Goal: Task Accomplishment & Management: Use online tool/utility

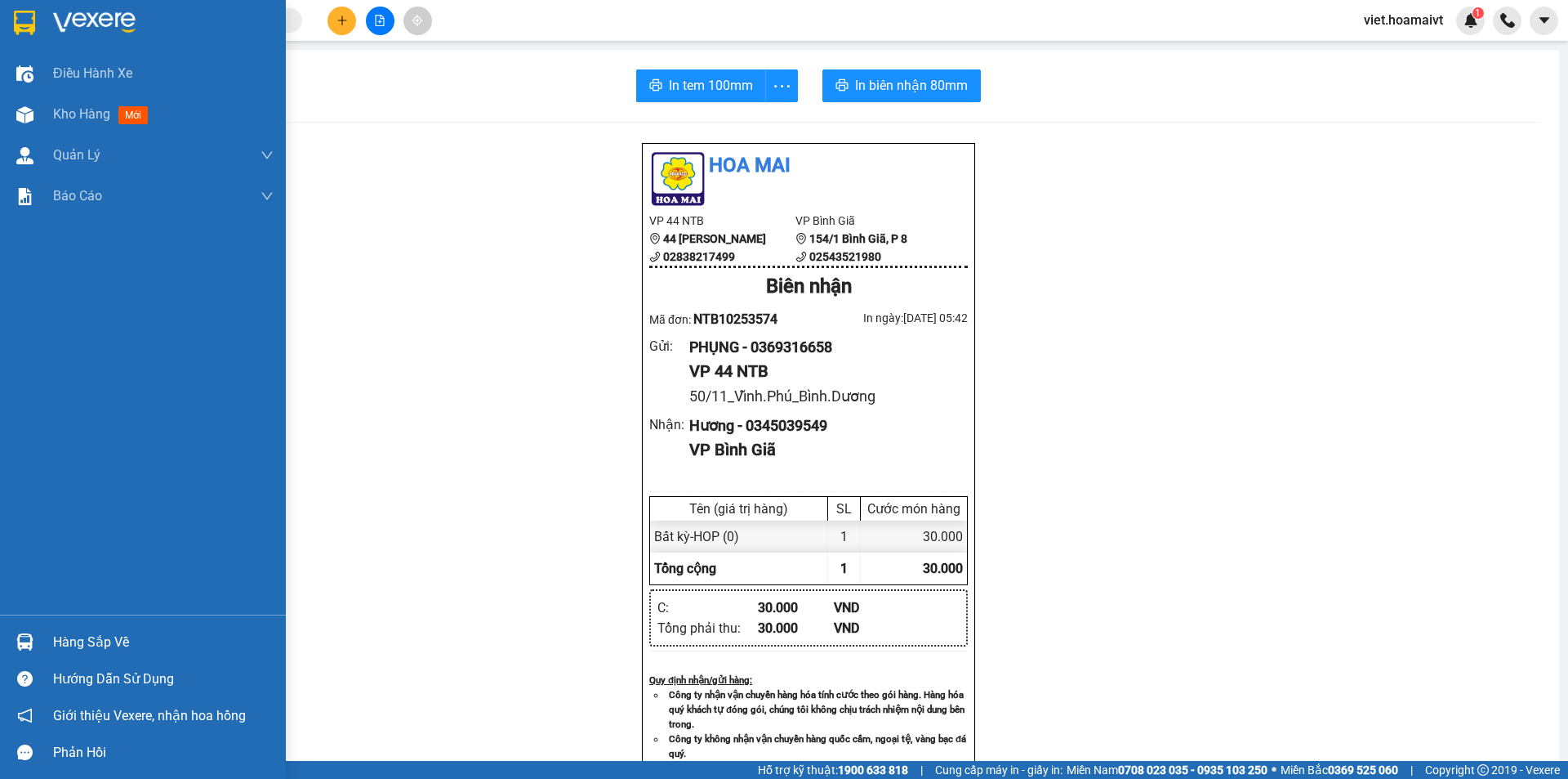
click at [55, 14] on img at bounding box center [94, 23] width 82 height 24
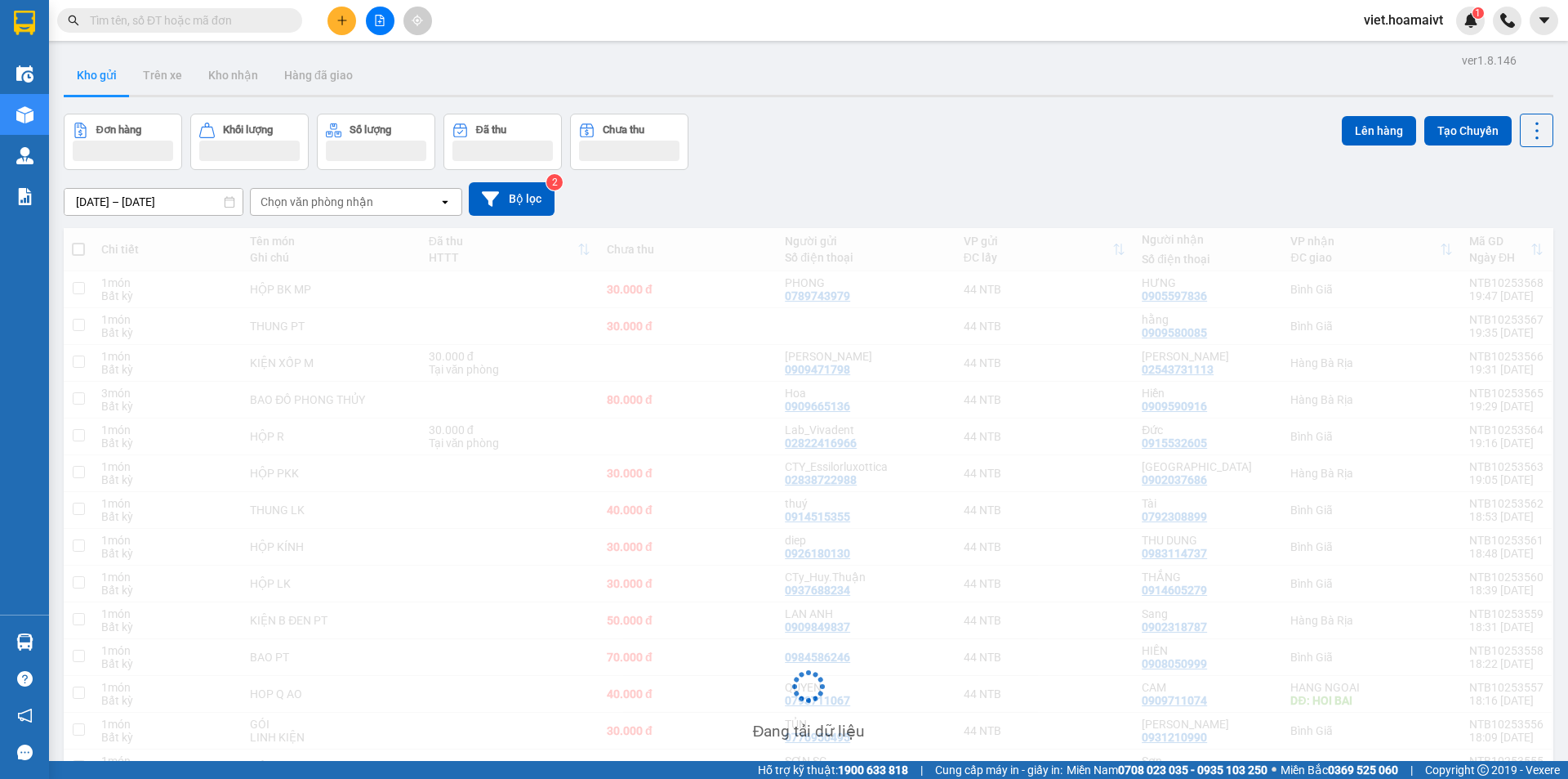
click at [947, 189] on div "[DATE] – [DATE] Press the down arrow key to interact with the calendar and sele…" at bounding box center [809, 199] width 1490 height 34
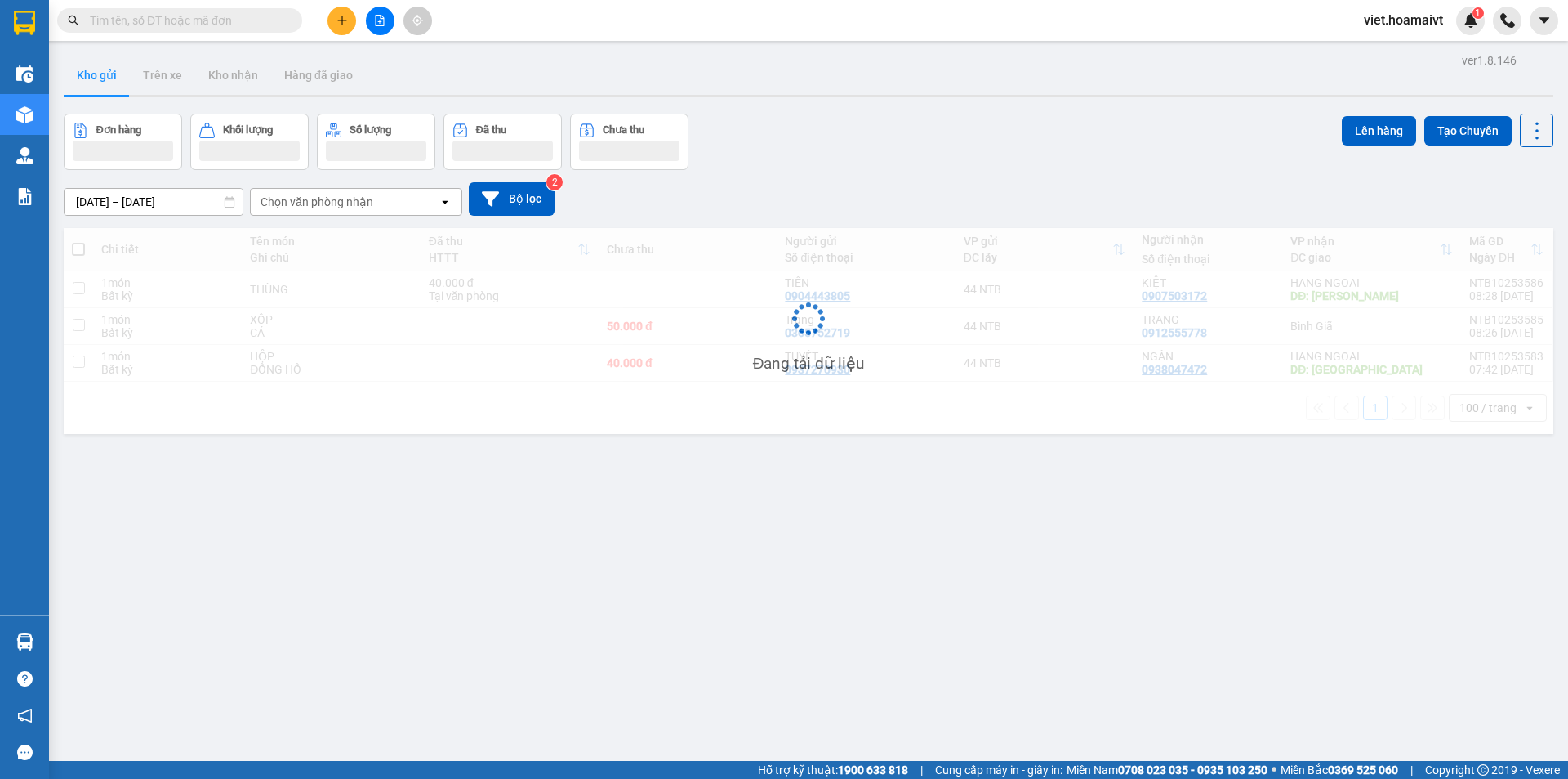
click at [947, 189] on div "[DATE] – [DATE] Press the down arrow key to interact with the calendar and sele…" at bounding box center [809, 199] width 1490 height 34
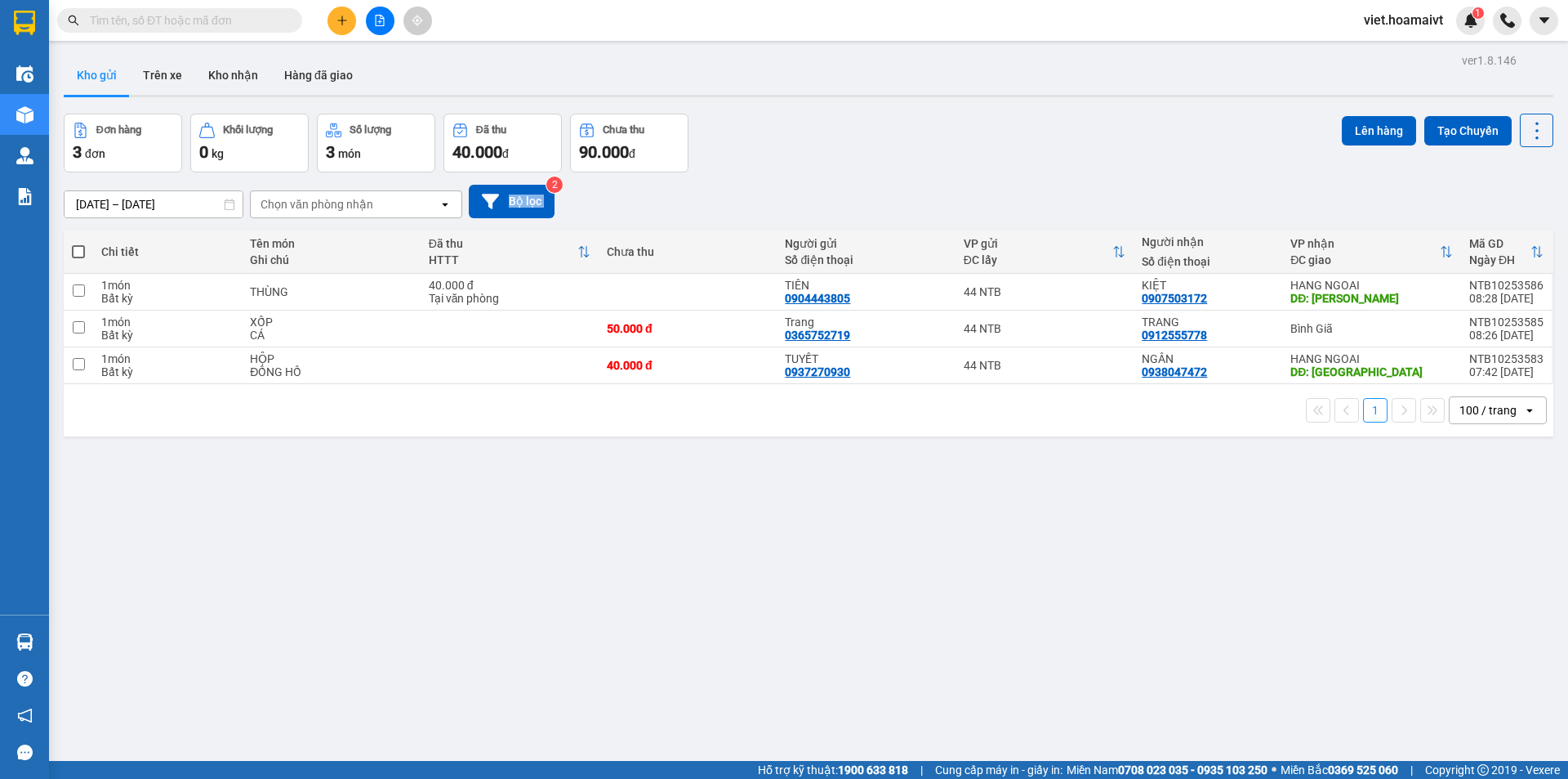
click at [947, 189] on div "[DATE] – [DATE] Press the down arrow key to interact with the calendar and sele…" at bounding box center [809, 201] width 1490 height 34
click at [839, 564] on div "ver 1.8.146 Kho gửi Trên xe Kho nhận Hàng đã giao Đơn hàng 3 đơn Khối lượng 0 k…" at bounding box center [809, 438] width 1503 height 779
click at [948, 114] on div "Đơn hàng 3 đơn Khối lượng 0 kg Số lượng 3 món Đã thu 40.000 đ Chưa thu 90.000 đ…" at bounding box center [809, 143] width 1490 height 59
click at [949, 113] on div "Đơn hàng 3 đơn Khối lượng 0 kg Số lượng 3 món Đã thu 40.000 đ Chưa thu 90.000 đ…" at bounding box center [809, 143] width 1490 height 59
click at [1446, 292] on button at bounding box center [1456, 292] width 23 height 29
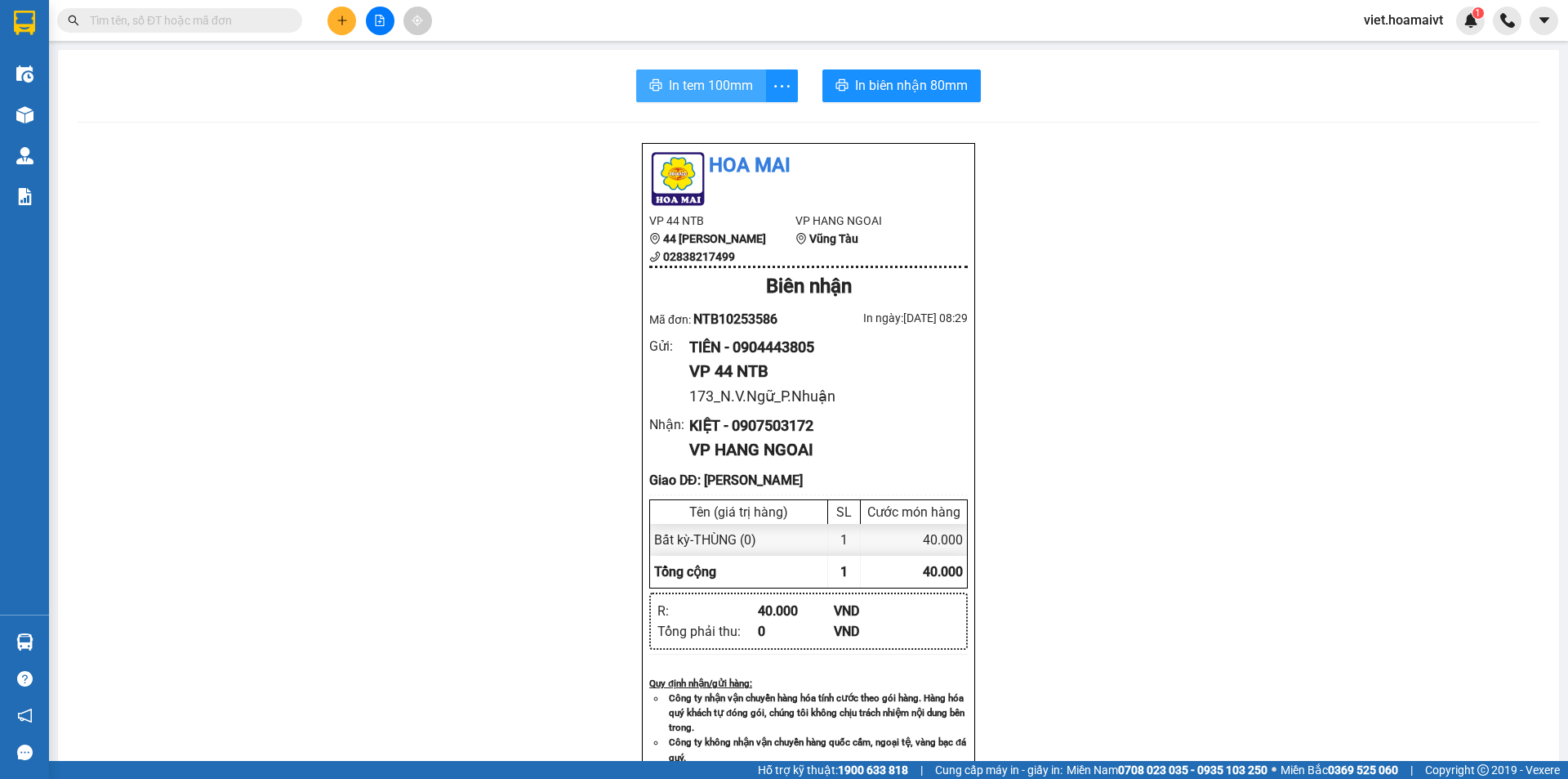
click at [709, 90] on span "In tem 100mm" at bounding box center [711, 86] width 84 height 20
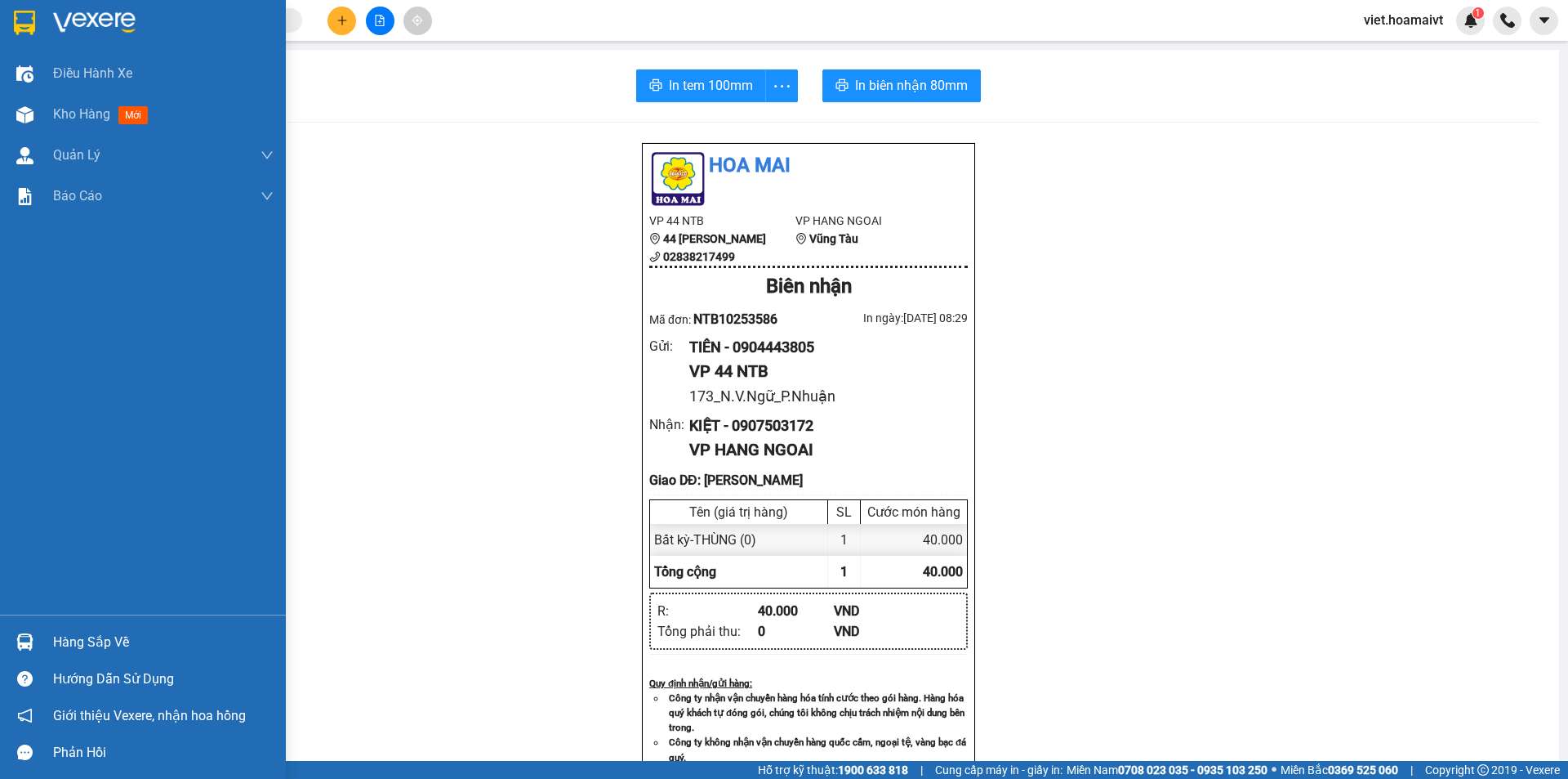
click at [97, 17] on img at bounding box center [94, 23] width 82 height 24
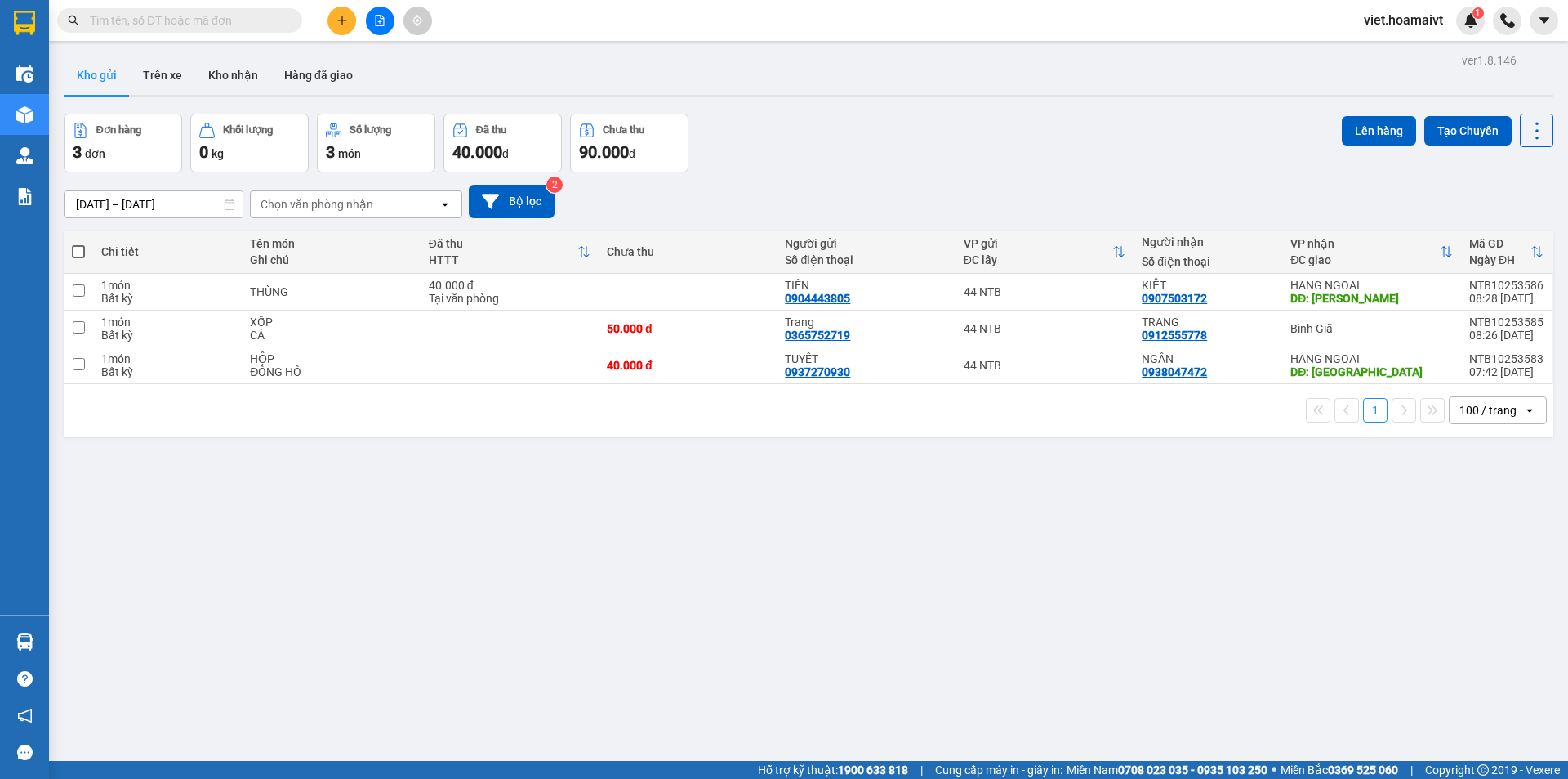
click at [1071, 170] on div "Đơn hàng 3 đơn Khối lượng 0 kg Số lượng 3 món Đã thu 40.000 đ Chưa thu 90.000 đ…" at bounding box center [809, 143] width 1490 height 59
click at [876, 142] on div "Đơn hàng 3 đơn Khối lượng 0 kg Số lượng 3 món Đã thu 40.000 đ Chưa thu 90.000 đ…" at bounding box center [809, 143] width 1490 height 59
